Goal: Task Accomplishment & Management: Use online tool/utility

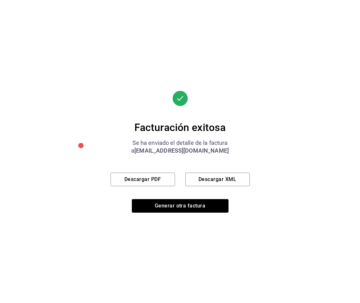
scroll to position [150, 0]
click at [168, 208] on button "Generar otra factura" at bounding box center [180, 206] width 97 height 14
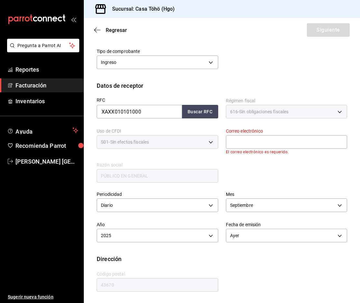
scroll to position [46, 0]
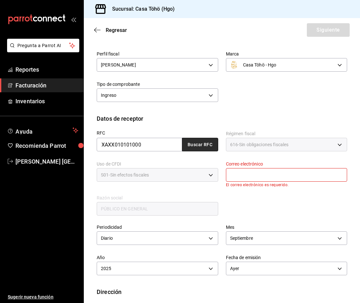
click at [208, 149] on button "Buscar RFC" at bounding box center [200, 145] width 36 height 14
type input "[EMAIL_ADDRESS][DOMAIN_NAME]"
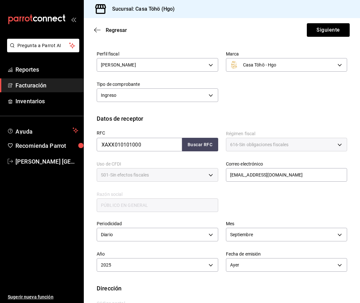
click at [255, 204] on div "RFC XAXX010101000 Buscar RFC Régimen fiscal 616 - Sin obligaciones fiscales 616…" at bounding box center [218, 168] width 258 height 90
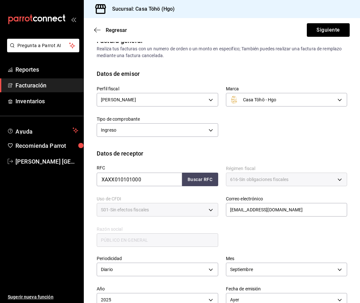
scroll to position [11, 0]
click at [320, 32] on button "Siguiente" at bounding box center [328, 30] width 43 height 14
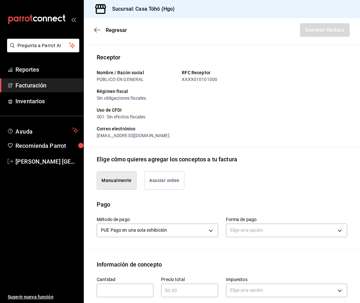
scroll to position [108, 0]
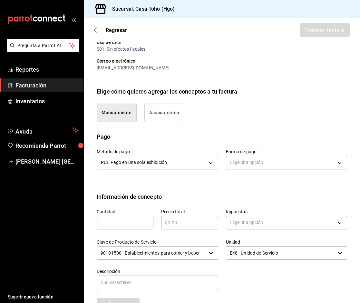
click at [252, 128] on div "Manualmente Asociar orden" at bounding box center [222, 114] width 250 height 36
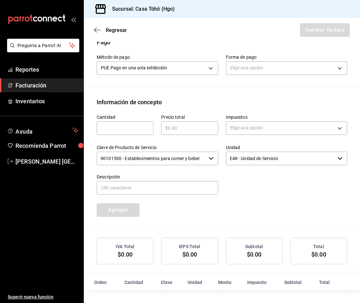
scroll to position [202, 0]
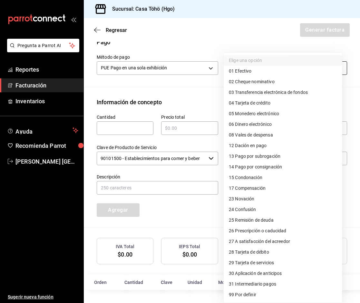
click at [247, 73] on body "Pregunta a Parrot AI Reportes Facturación Inventarios Ayuda Recomienda Parrot […" at bounding box center [180, 151] width 360 height 303
click at [181, 96] on div at bounding box center [180, 151] width 360 height 303
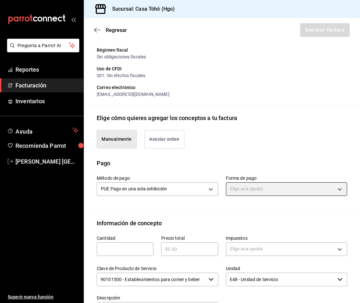
scroll to position [73, 0]
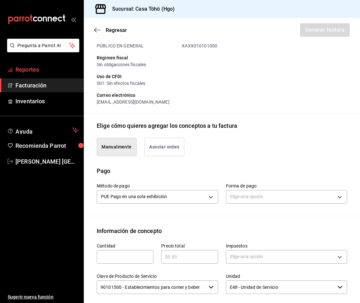
click at [53, 72] on span "Reportes" at bounding box center [46, 69] width 63 height 9
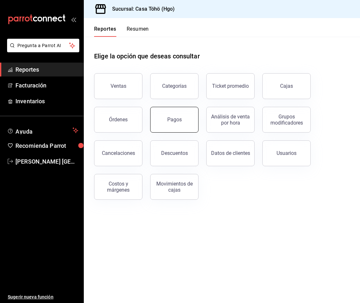
click at [180, 118] on div "Pagos" at bounding box center [174, 119] width 14 height 6
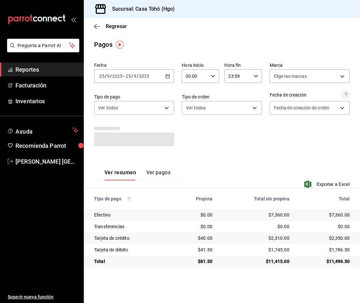
click at [167, 79] on div "[DATE] [DATE] - [DATE] [DATE]" at bounding box center [134, 76] width 80 height 14
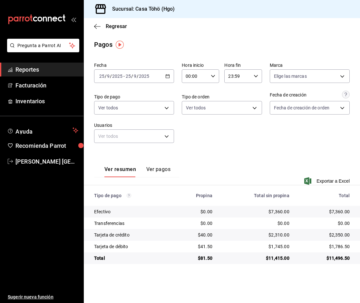
click at [168, 77] on icon "button" at bounding box center [167, 76] width 5 height 5
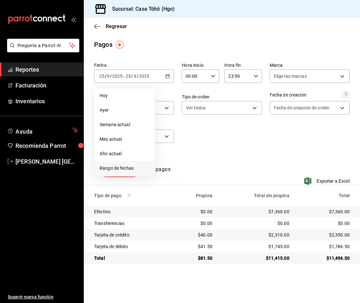
click at [121, 169] on span "Rango de fechas" at bounding box center [125, 168] width 50 height 7
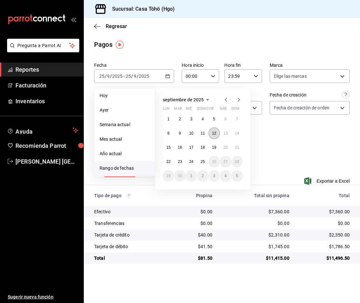
click at [216, 132] on abbr "12" at bounding box center [214, 133] width 4 height 5
click at [216, 132] on div "Fecha [DATE] [DATE] - [DATE] [DATE] [DATE] [DATE] Semana actual Mes actual Año …" at bounding box center [222, 105] width 256 height 91
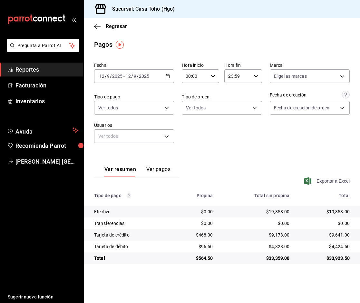
click at [323, 179] on span "Exportar a Excel" at bounding box center [327, 181] width 44 height 8
click at [164, 78] on div "[DATE] [DATE] - [DATE] [DATE]" at bounding box center [134, 76] width 80 height 14
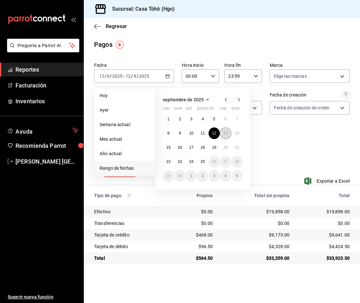
click at [226, 131] on abbr "13" at bounding box center [225, 133] width 4 height 5
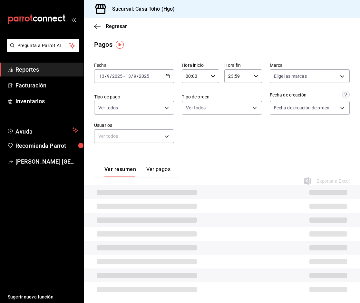
click at [226, 131] on div "Fecha [DATE] [DATE] - [DATE] [DATE] Hora inicio 00:00 Hora inicio Hora fin 23:5…" at bounding box center [222, 105] width 256 height 91
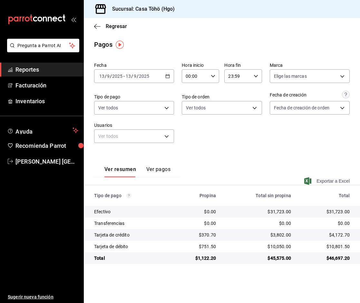
click at [334, 180] on span "Exportar a Excel" at bounding box center [327, 181] width 44 height 8
